Goal: Task Accomplishment & Management: Complete application form

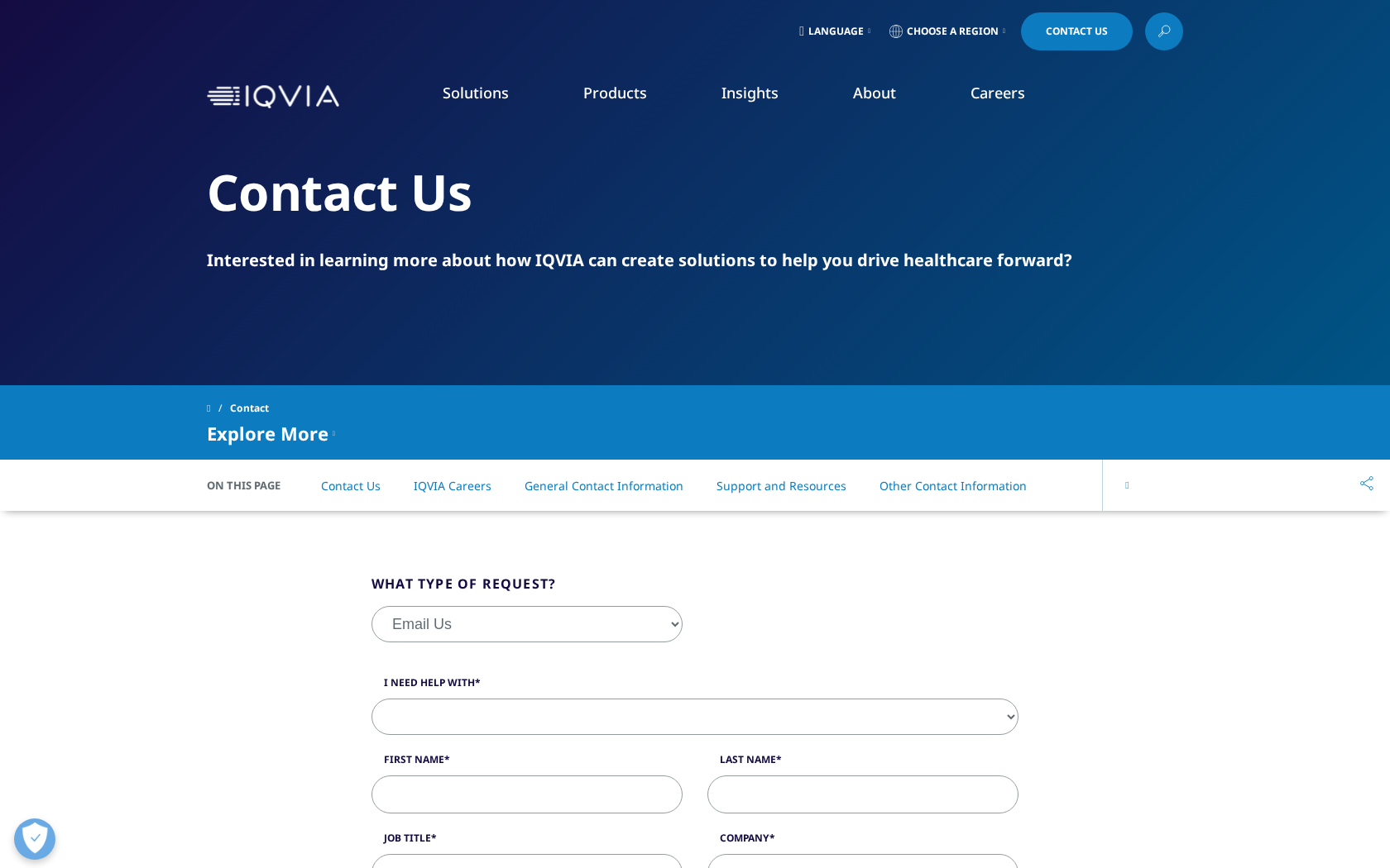
click at [527, 623] on select "Email Us Request a Demo IQVIA Institute Inquiries Media Inquiries" at bounding box center [526, 624] width 311 height 36
click at [695, 717] on select "Sales HR/Career Patient Seeking Clinical Trials Site/Investigator Waiting List …" at bounding box center [695, 717] width 647 height 36
select select "Sales"
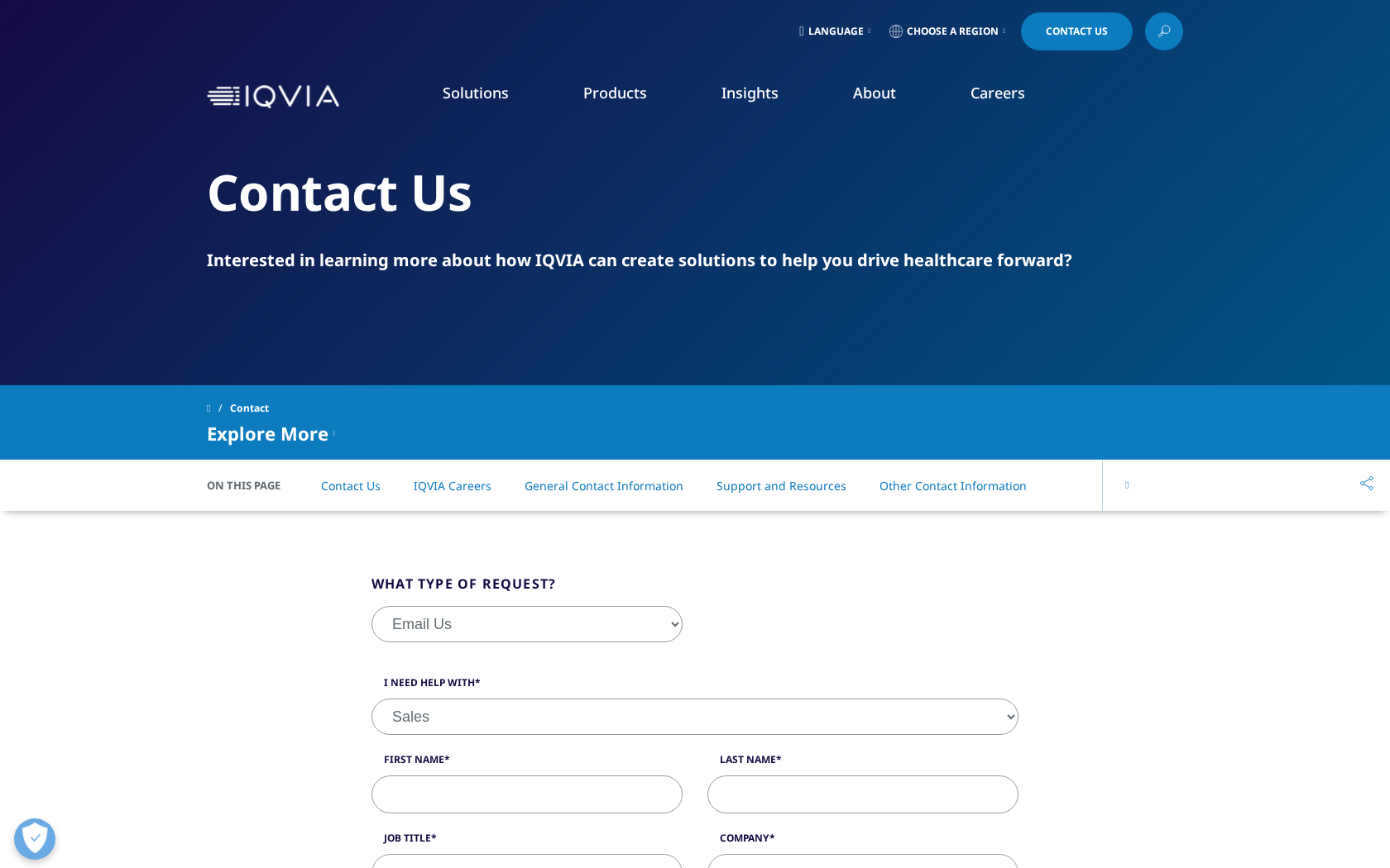
click at [527, 795] on input "First Name" at bounding box center [526, 795] width 311 height 38
type input "[PERSON_NAME]"
click at [863, 795] on input "Last Name" at bounding box center [862, 795] width 311 height 38
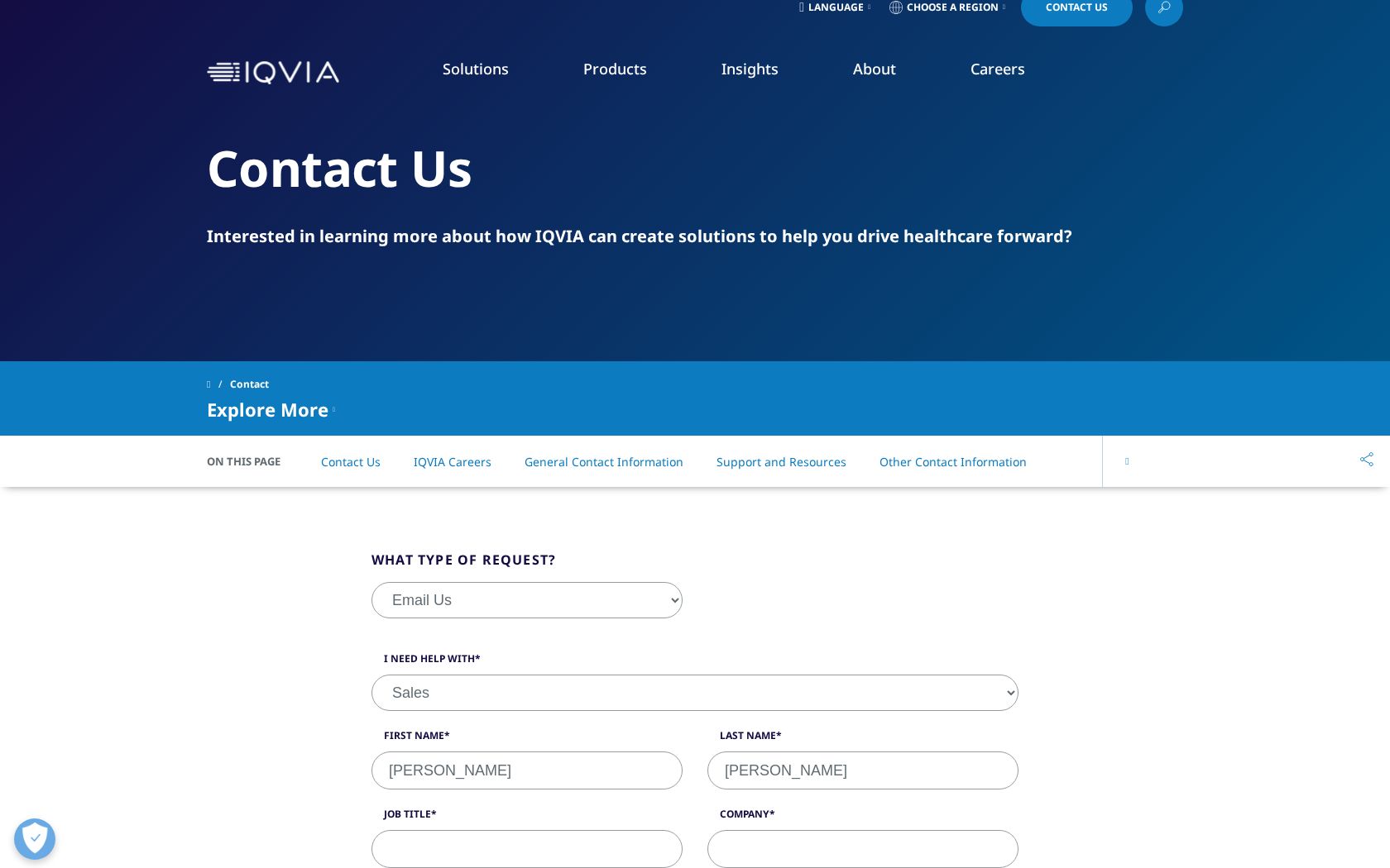
type input "[PERSON_NAME]"
click at [527, 849] on input "Job Title" at bounding box center [526, 849] width 311 height 38
type input "Prospecting"
click at [863, 849] on input "Company" at bounding box center [862, 849] width 311 height 38
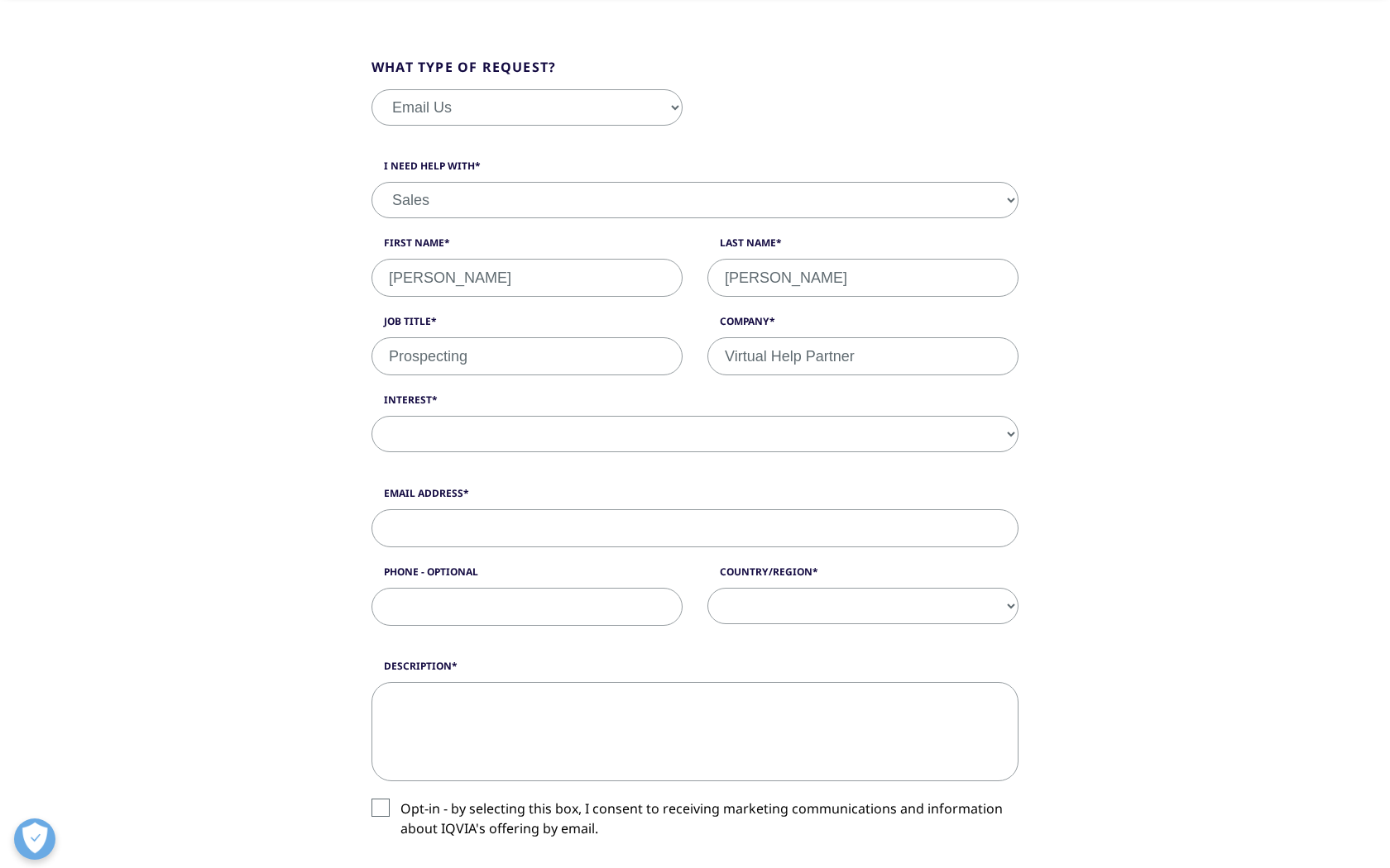
type input "Virtual Help Partner"
click at [695, 434] on select "Analytics Solutions Global Services (consulting/outsourcing) Contract Sales and…" at bounding box center [695, 434] width 647 height 36
select select "Analytics Solutions"
click at [695, 527] on input "Email Address" at bounding box center [695, 528] width 647 height 38
